Goal: Task Accomplishment & Management: Manage account settings

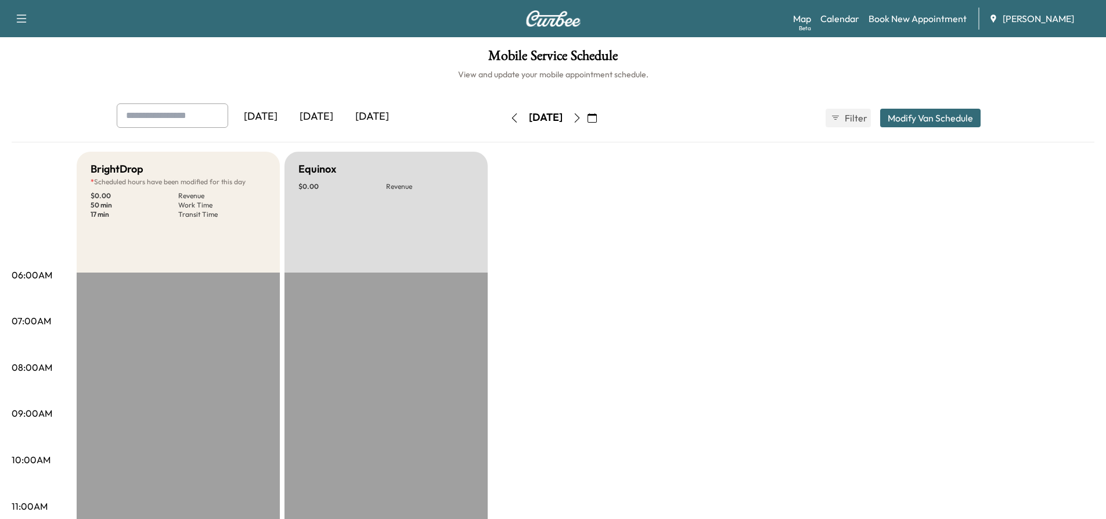
click at [582, 117] on icon "button" at bounding box center [577, 117] width 9 height 9
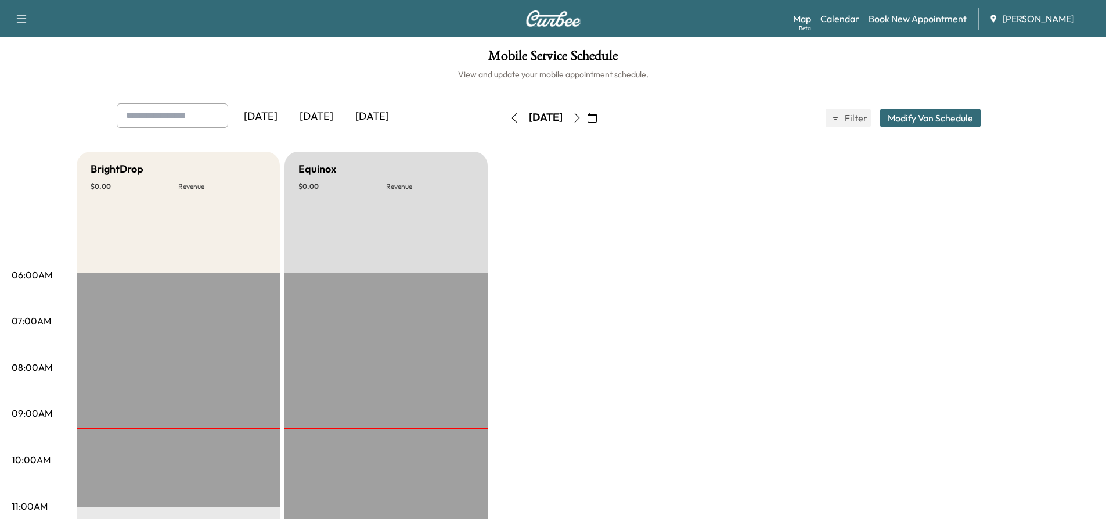
click at [582, 118] on icon "button" at bounding box center [577, 117] width 9 height 9
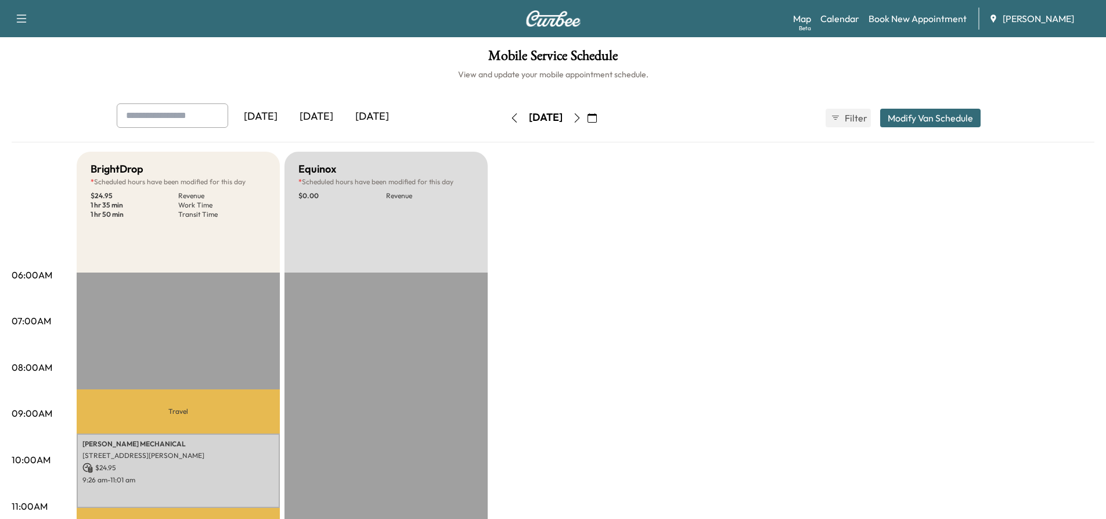
click at [582, 115] on icon "button" at bounding box center [577, 117] width 9 height 9
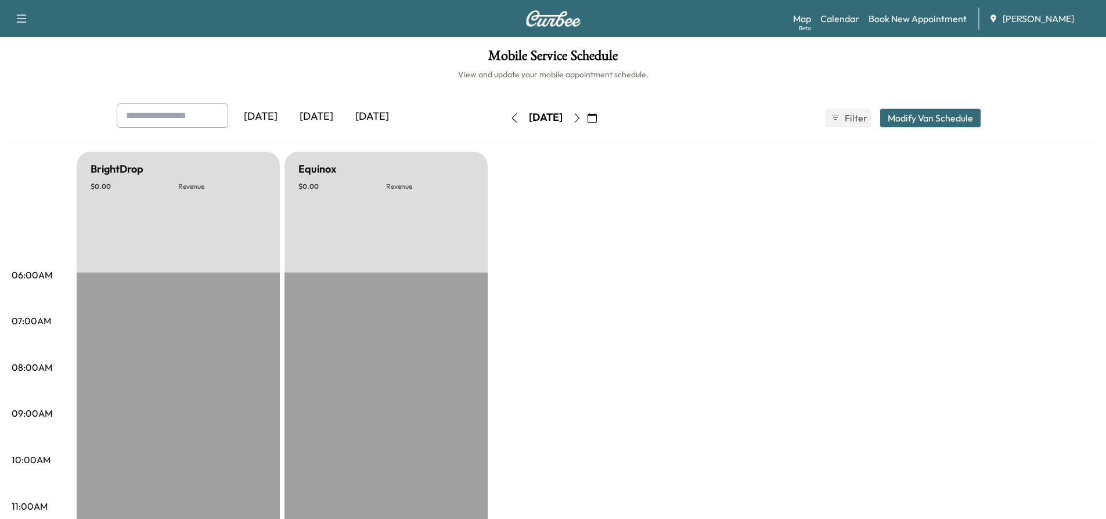
click at [587, 118] on button "button" at bounding box center [577, 118] width 20 height 19
click at [582, 119] on icon "button" at bounding box center [577, 117] width 9 height 9
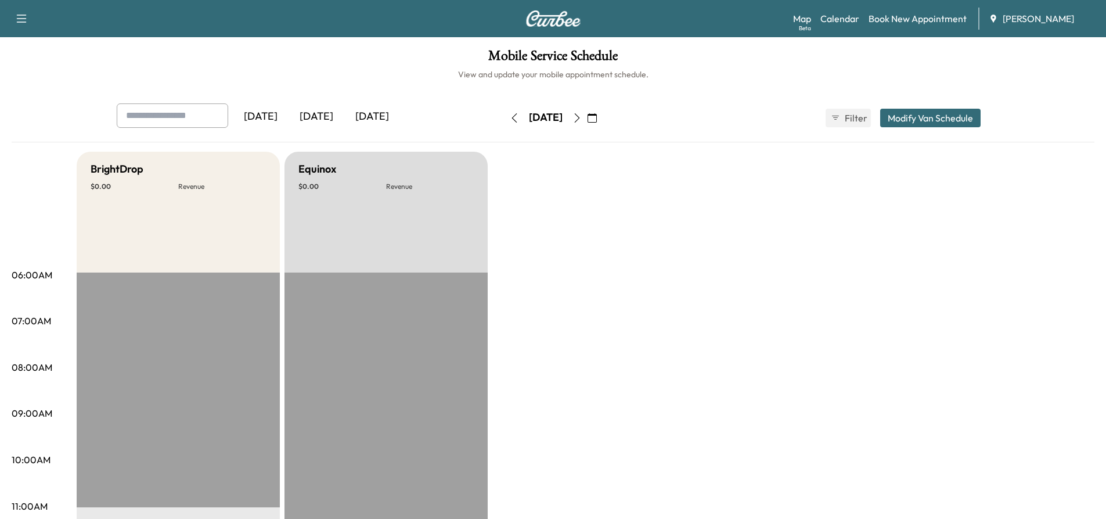
click at [582, 118] on icon "button" at bounding box center [577, 117] width 9 height 9
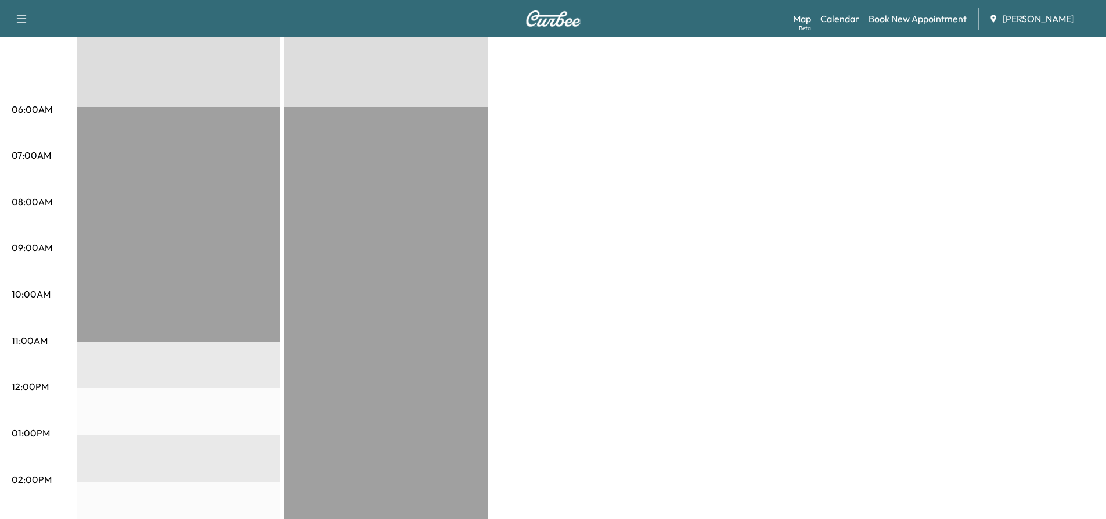
scroll to position [51, 0]
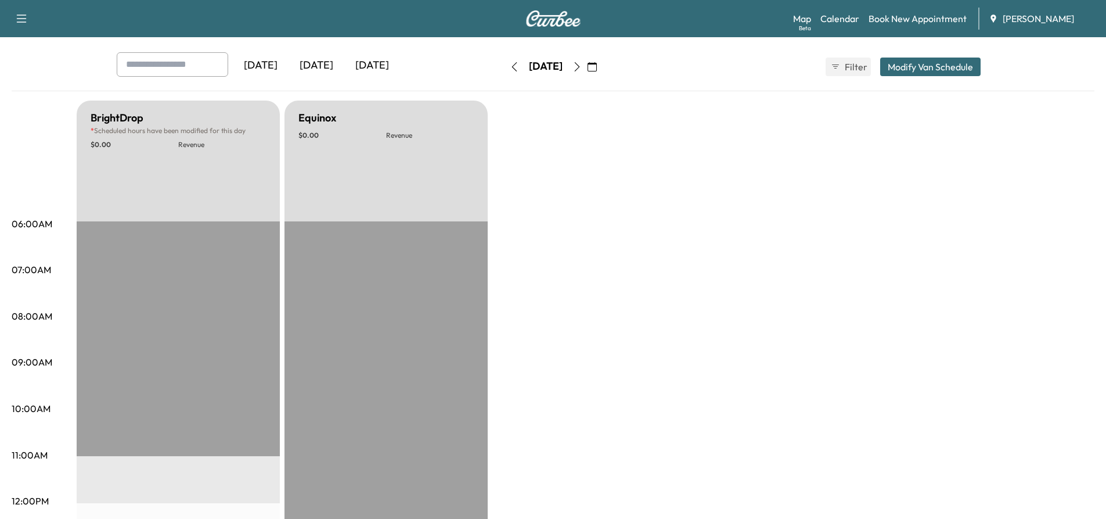
click at [580, 67] on icon "button" at bounding box center [576, 66] width 5 height 9
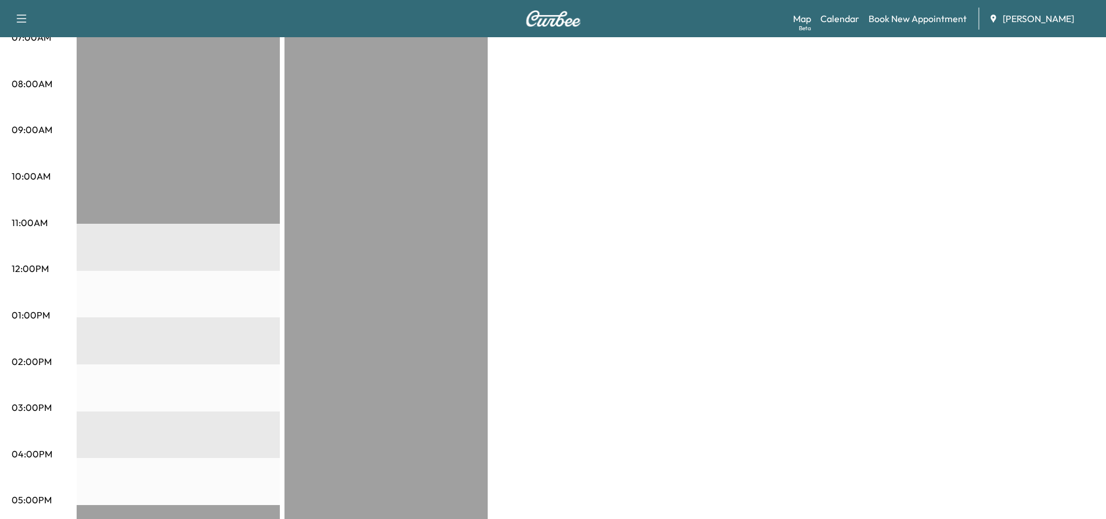
scroll to position [51, 0]
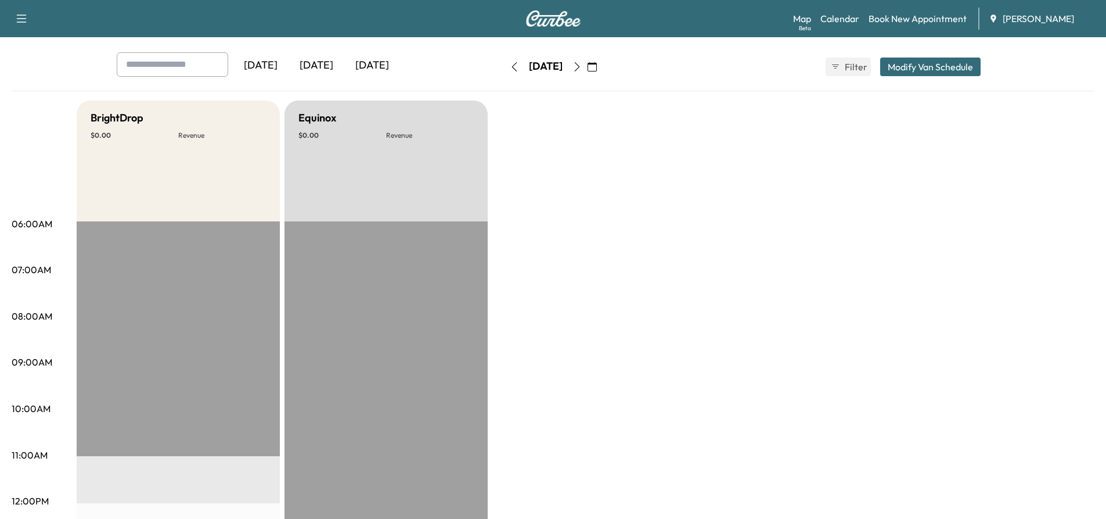
click at [582, 66] on icon "button" at bounding box center [577, 66] width 9 height 9
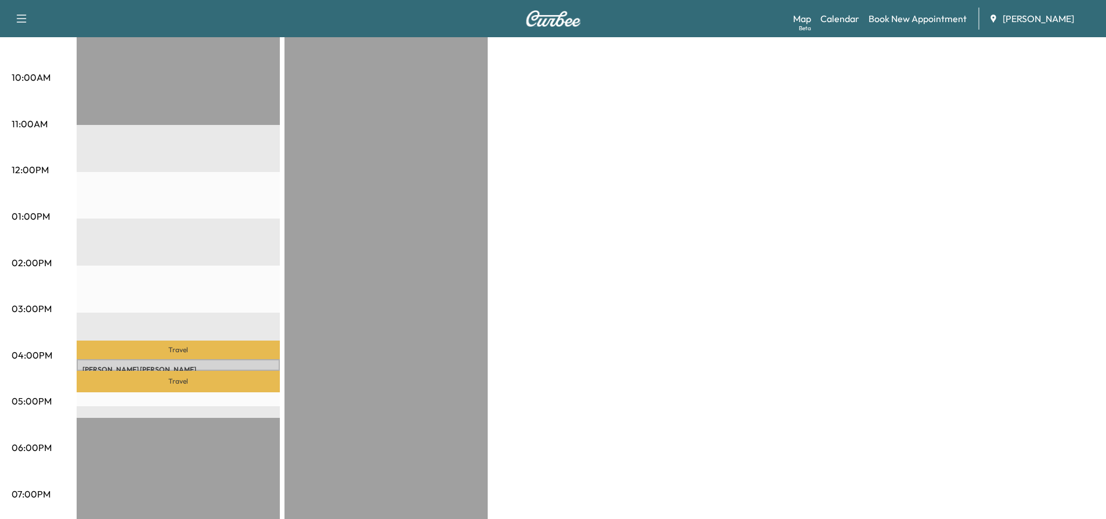
scroll to position [465, 0]
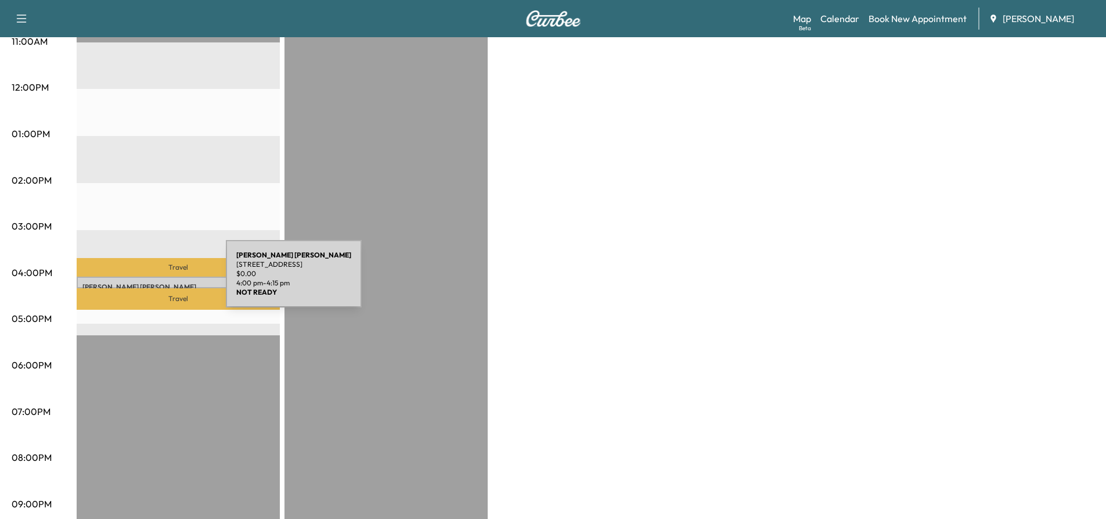
click at [139, 282] on p "[PERSON_NAME]" at bounding box center [178, 286] width 192 height 9
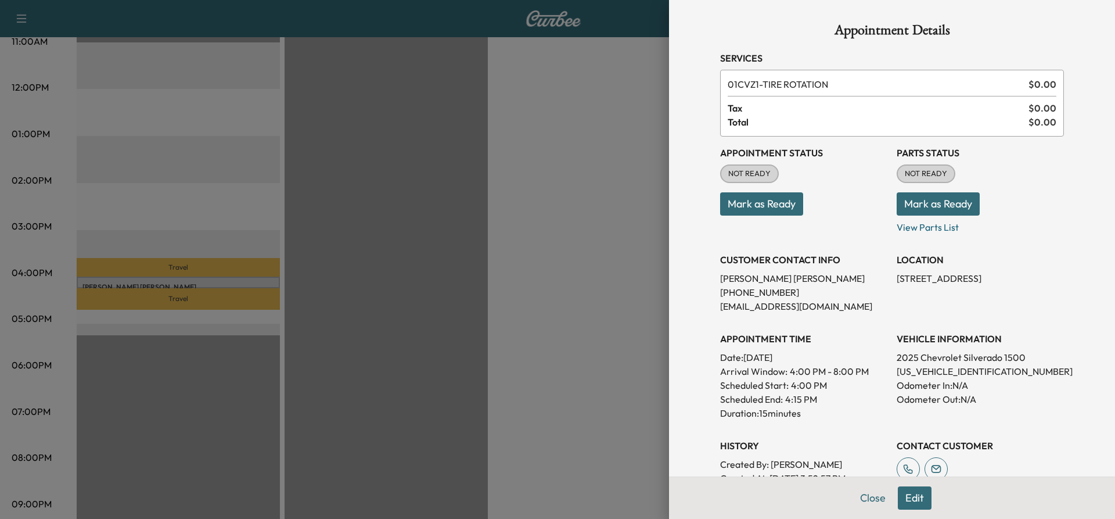
click at [443, 207] on div at bounding box center [557, 259] width 1115 height 519
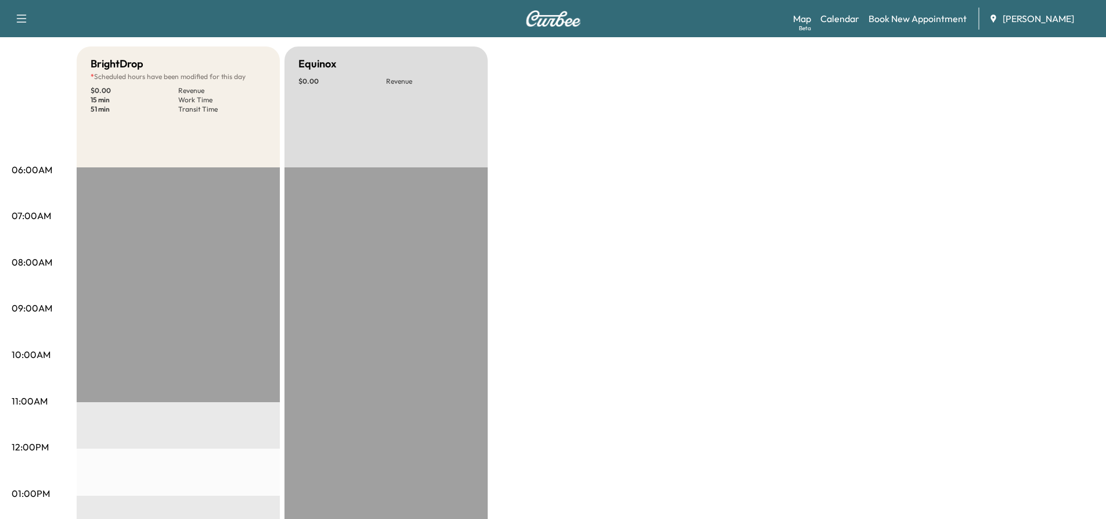
scroll to position [0, 0]
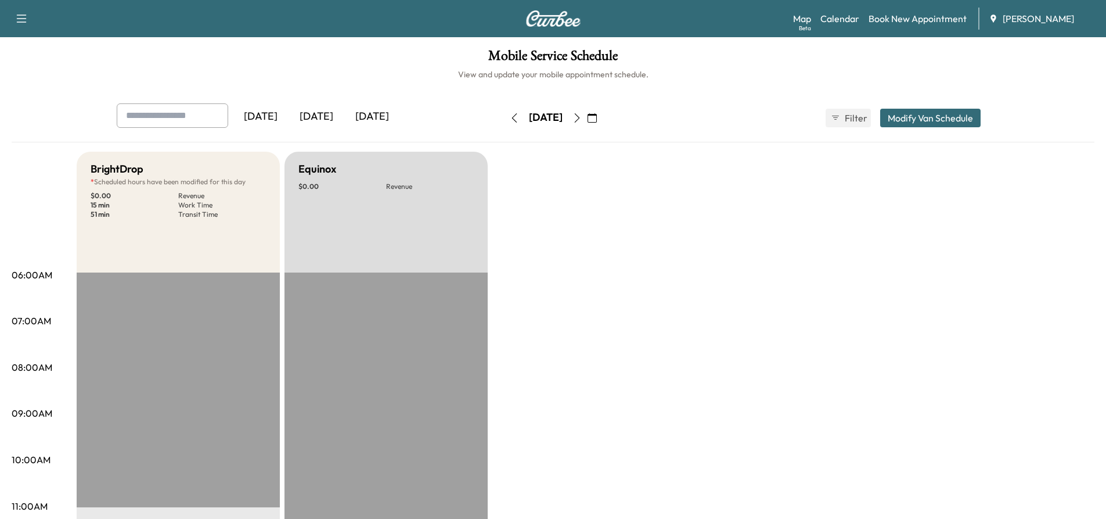
click at [582, 121] on icon "button" at bounding box center [577, 117] width 9 height 9
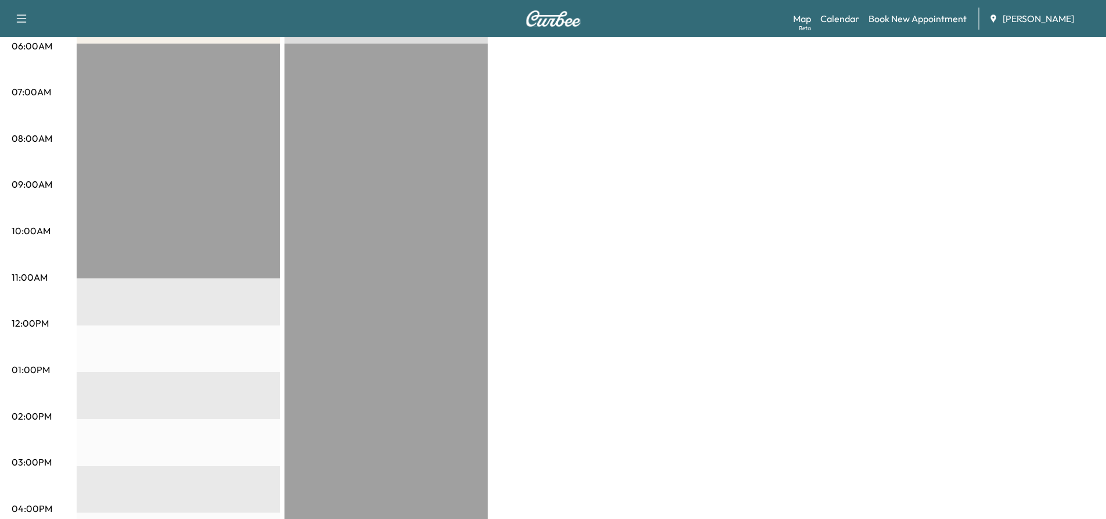
scroll to position [58, 0]
